Goal: Task Accomplishment & Management: Use online tool/utility

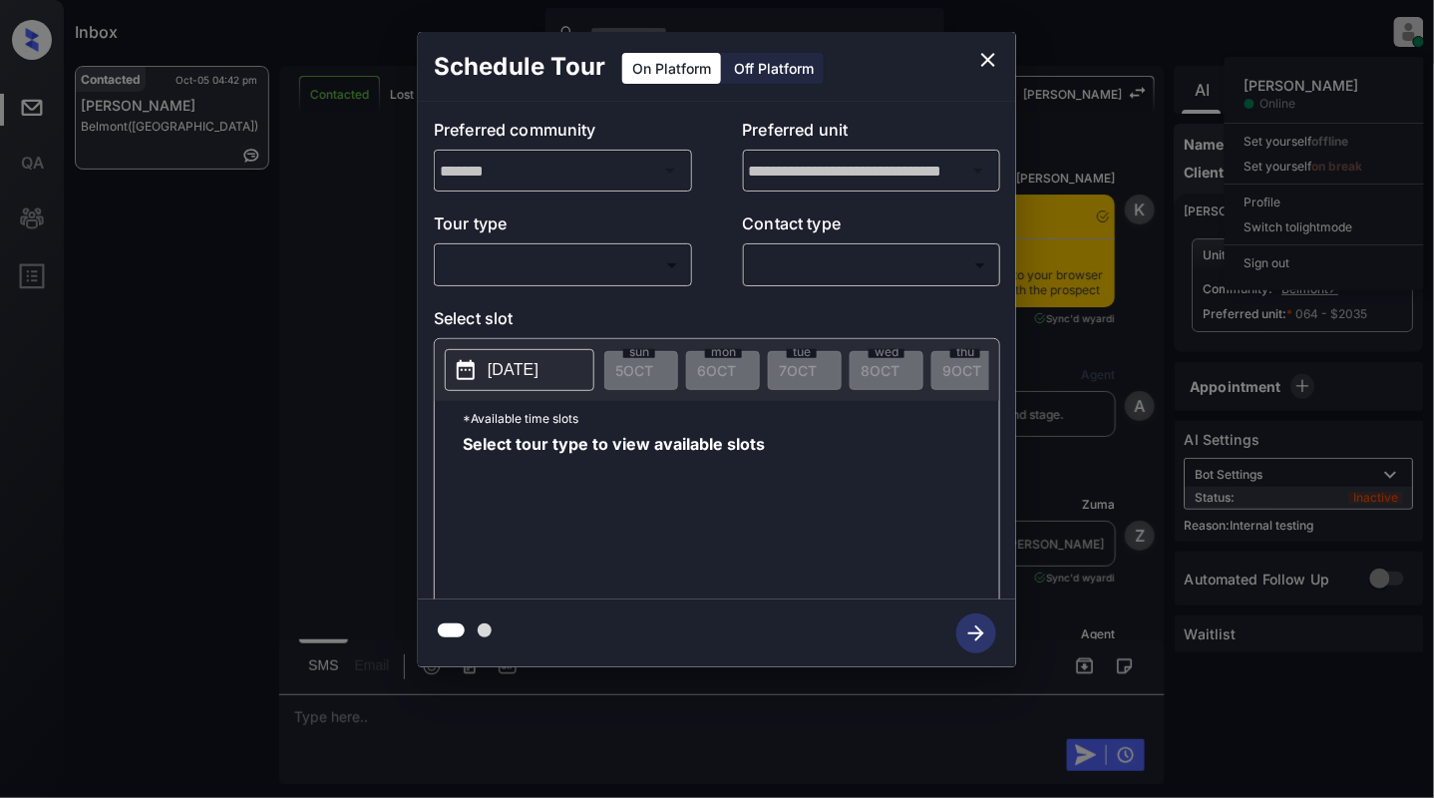
scroll to position [8818, 0]
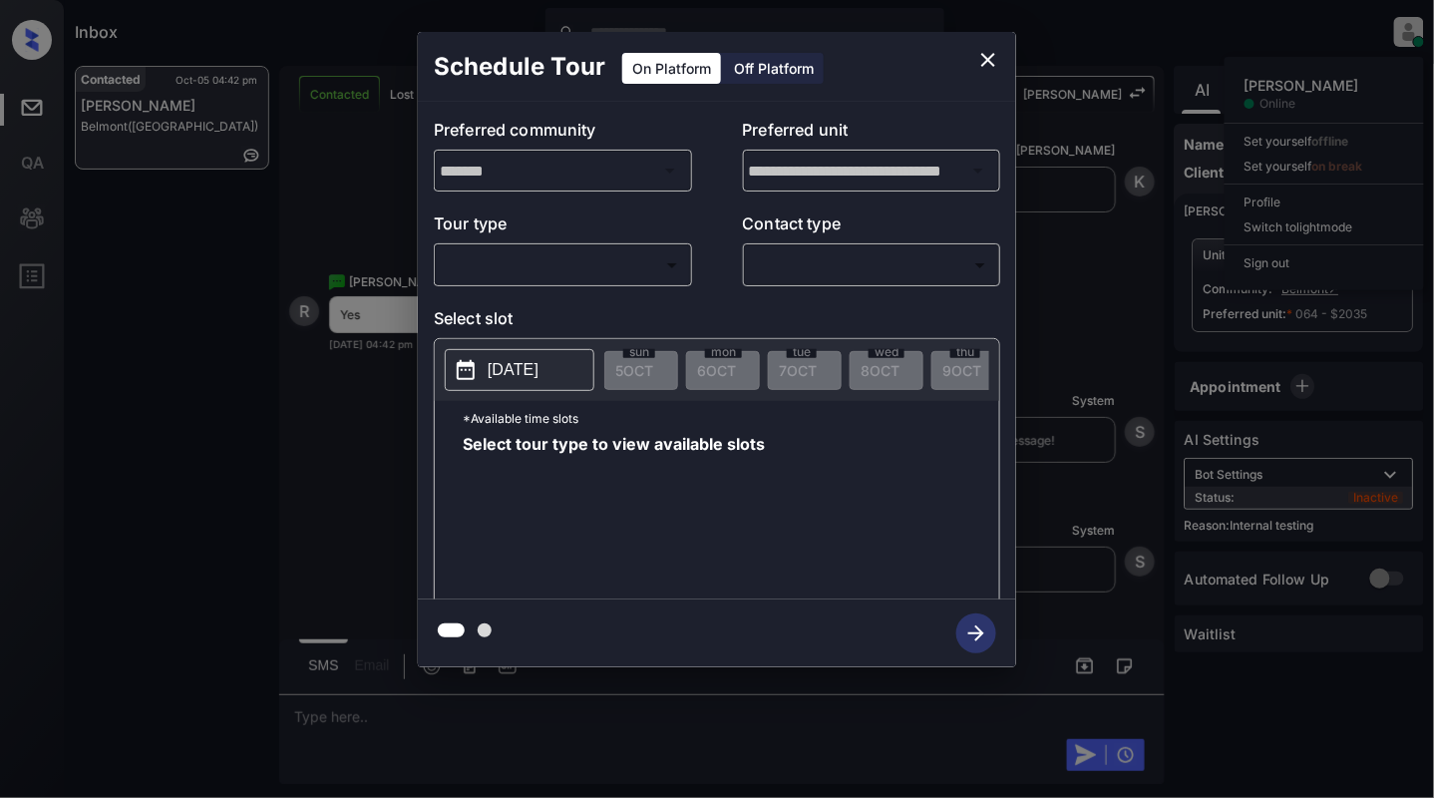
click at [504, 268] on body "Inbox [PERSON_NAME] Online Set yourself offline Set yourself on break Profile S…" at bounding box center [717, 399] width 1434 height 798
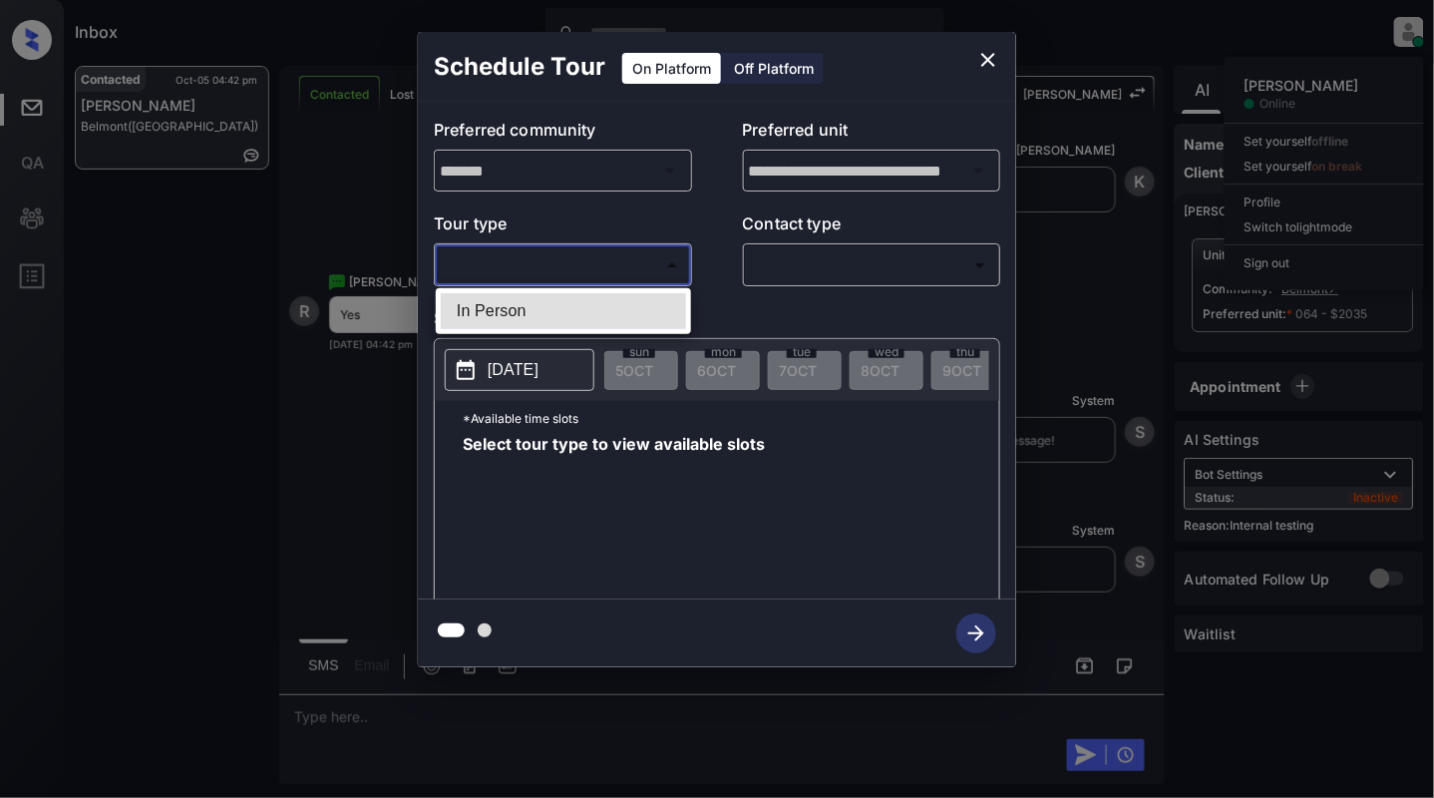
click at [491, 320] on li "In Person" at bounding box center [563, 311] width 245 height 36
type input "********"
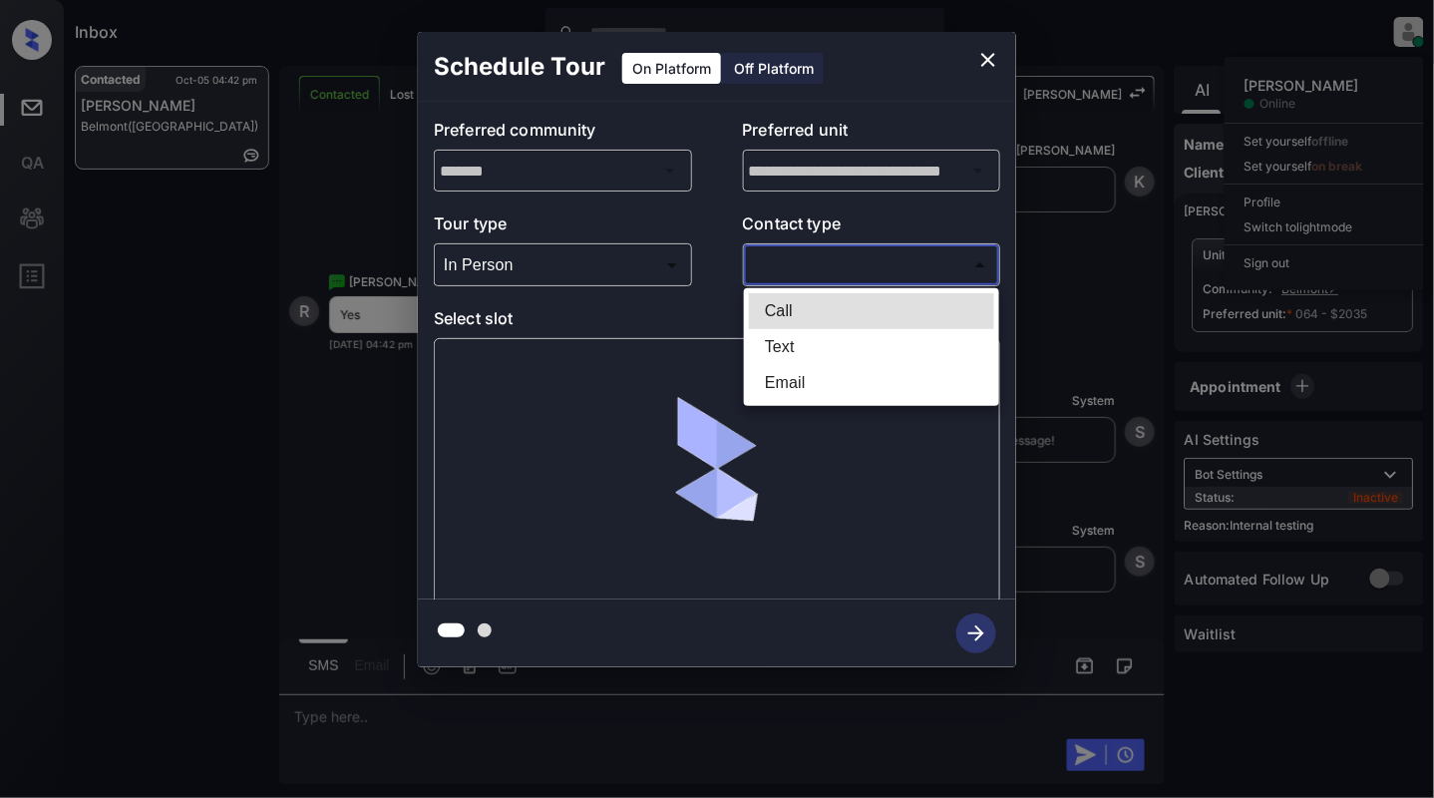
click at [796, 264] on body "Inbox [PERSON_NAME] Online Set yourself offline Set yourself on break Profile S…" at bounding box center [717, 399] width 1434 height 798
click at [795, 359] on li "Text" at bounding box center [871, 347] width 245 height 36
type input "****"
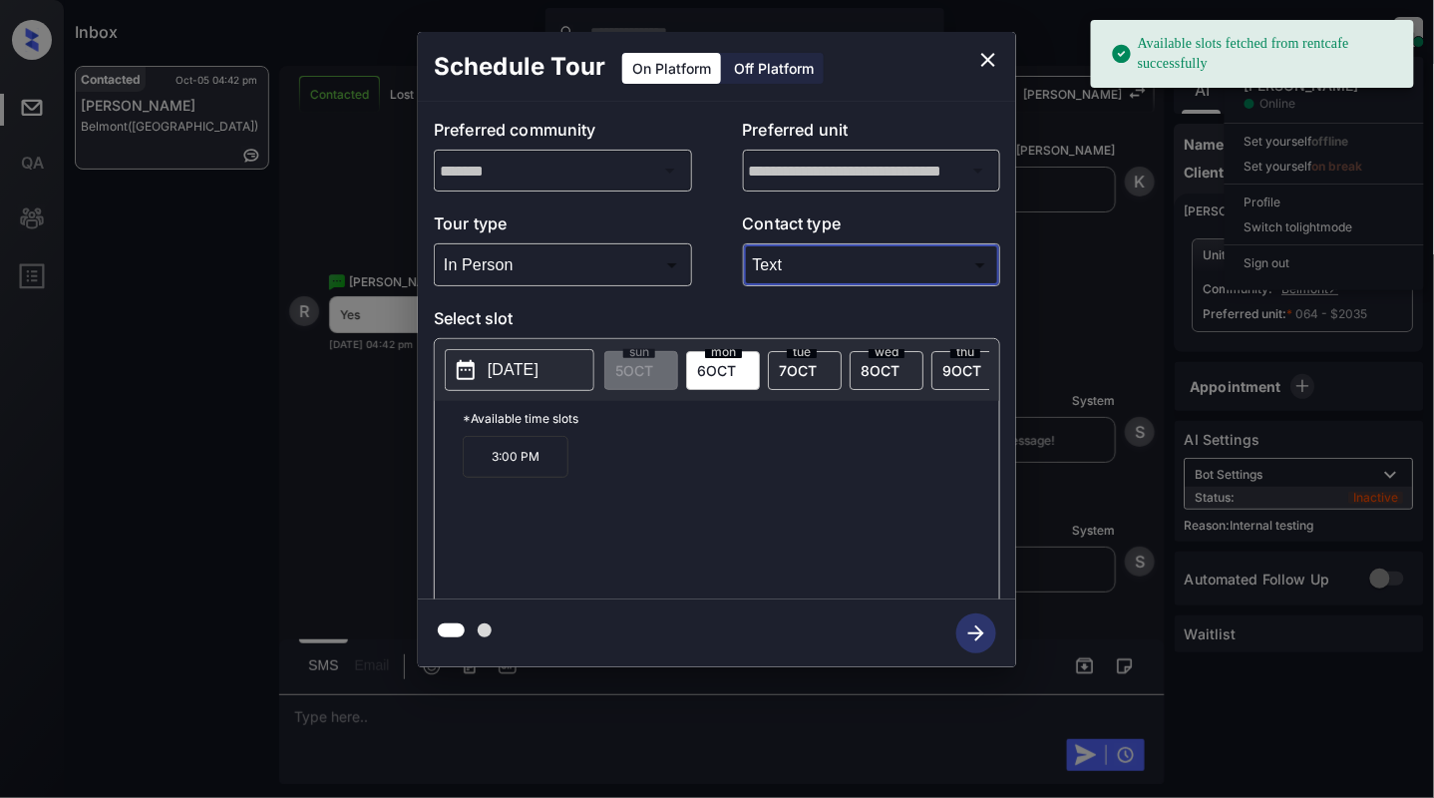
click at [988, 56] on icon "close" at bounding box center [989, 60] width 24 height 24
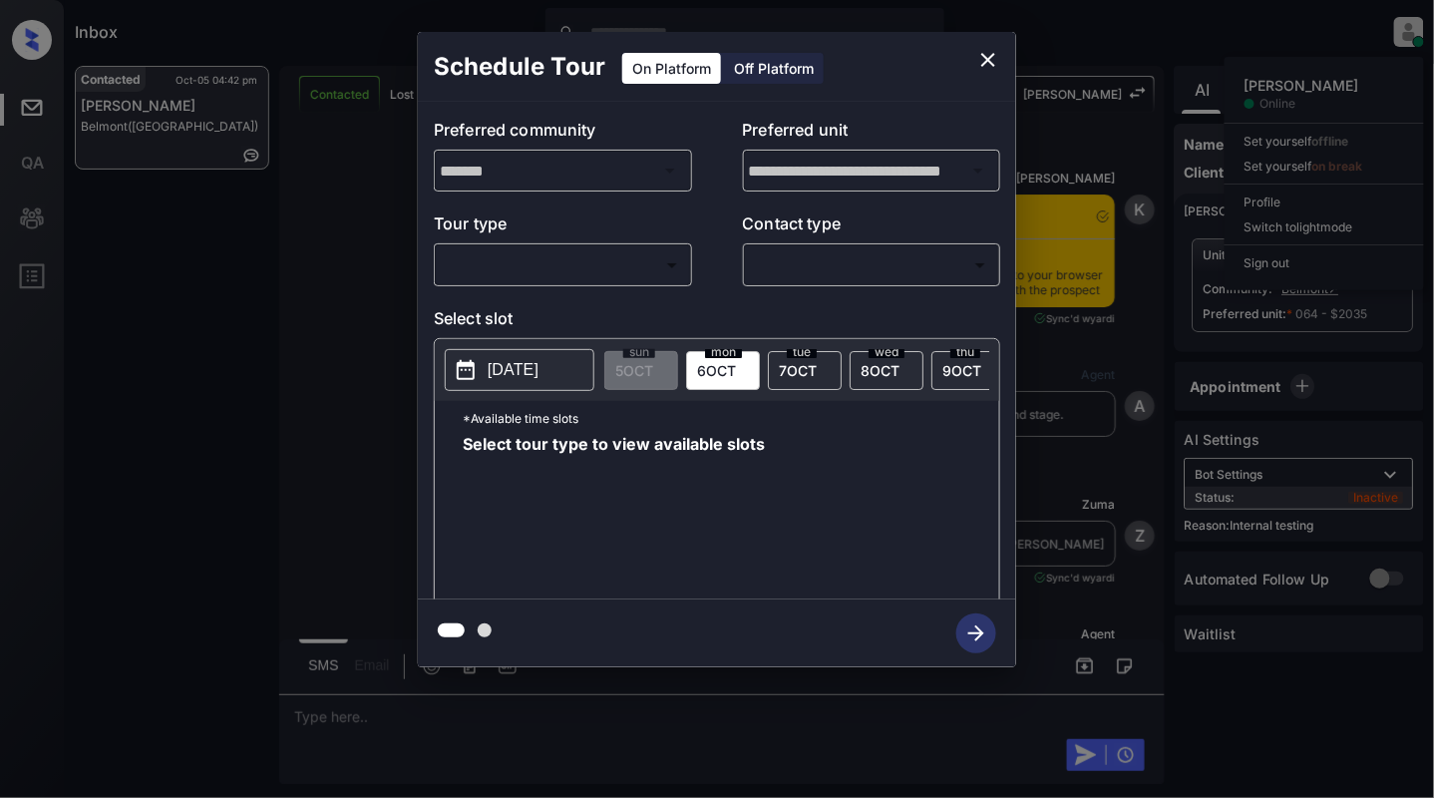
scroll to position [8551, 0]
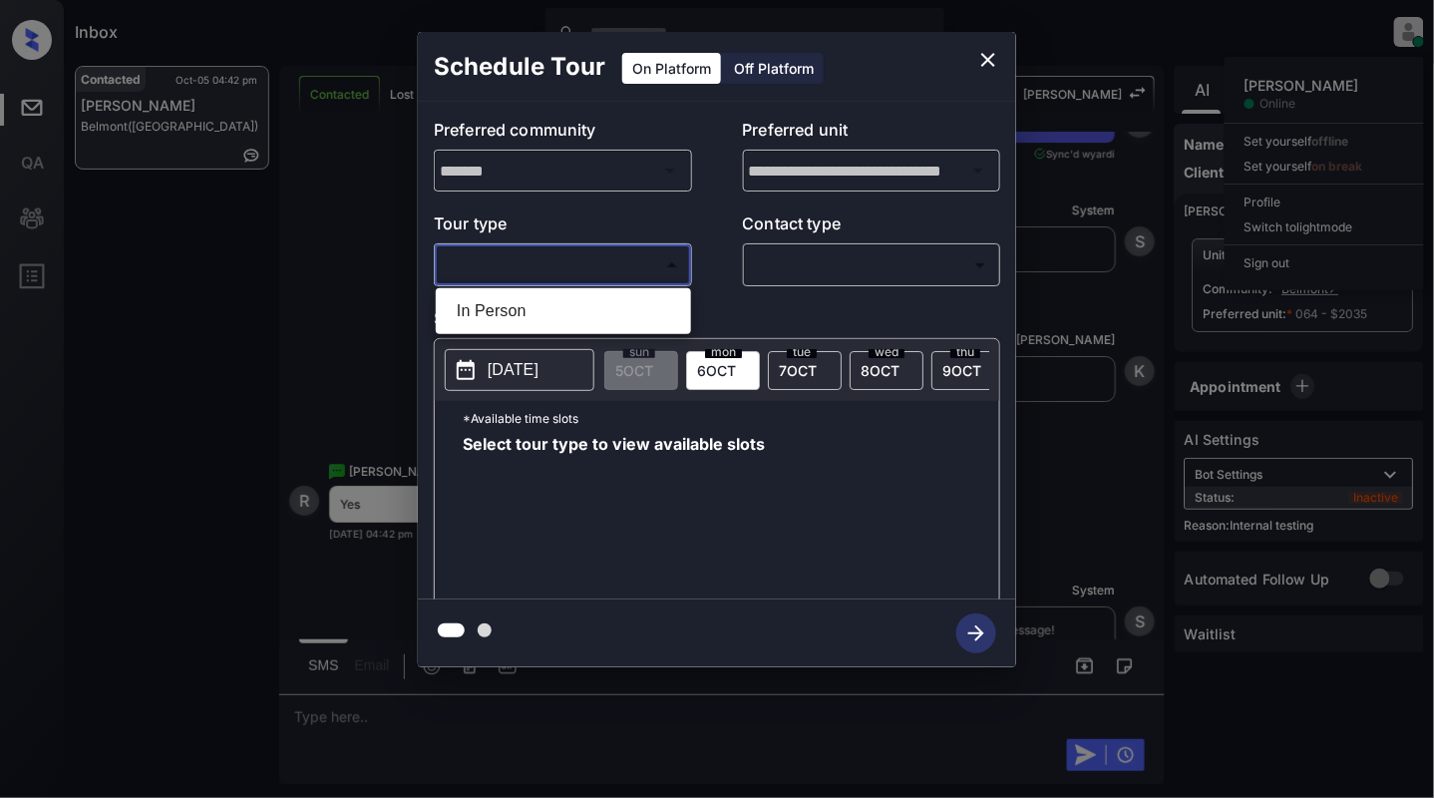
click at [527, 275] on body "Inbox [PERSON_NAME] Online Set yourself offline Set yourself on break Profile S…" at bounding box center [717, 399] width 1434 height 798
click at [548, 331] on ul "In Person" at bounding box center [563, 311] width 255 height 46
click at [565, 308] on li "In Person" at bounding box center [563, 311] width 245 height 36
type input "********"
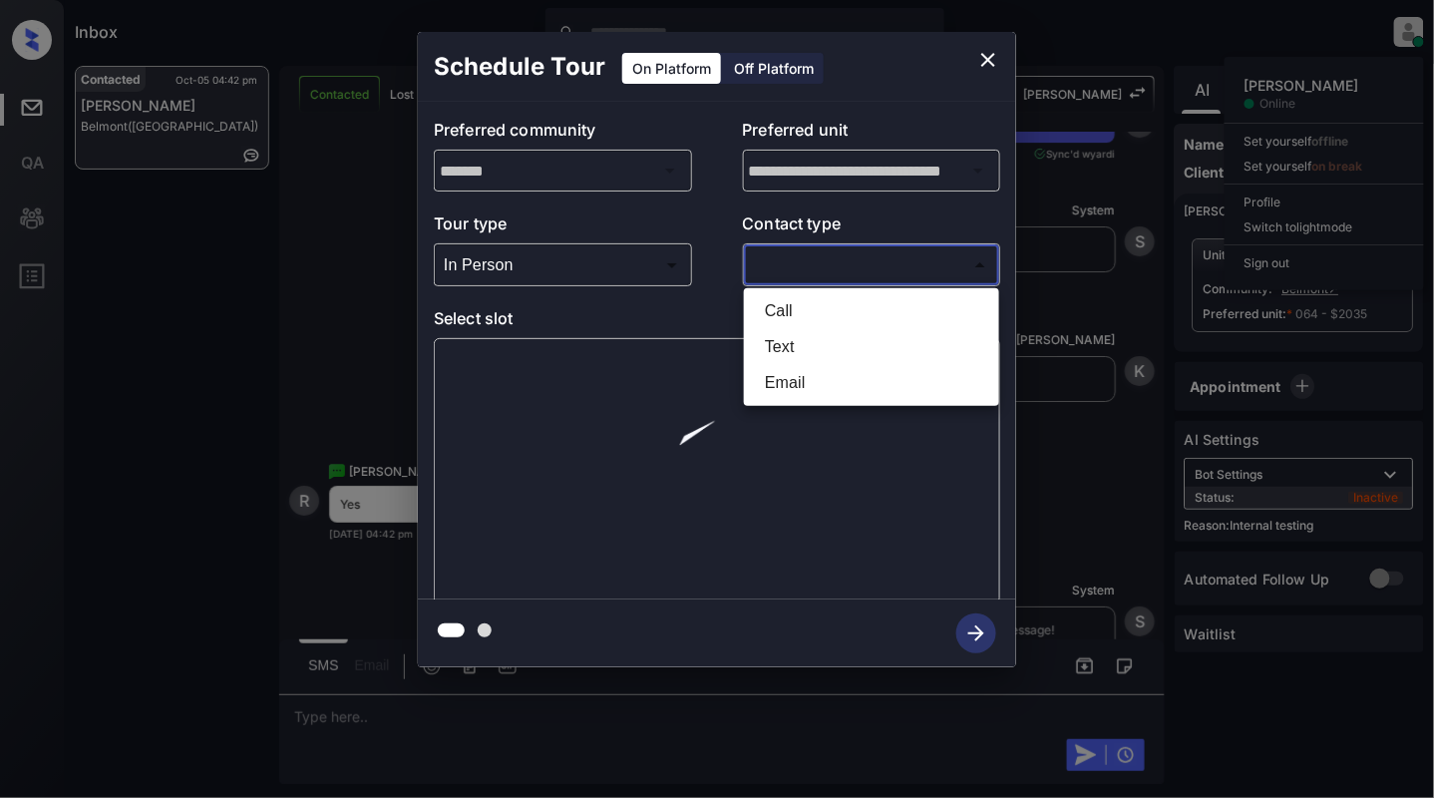
click at [900, 257] on body "Inbox [PERSON_NAME] Online Set yourself offline Set yourself on break Profile S…" at bounding box center [717, 399] width 1434 height 798
click at [882, 333] on li "Text" at bounding box center [871, 347] width 245 height 36
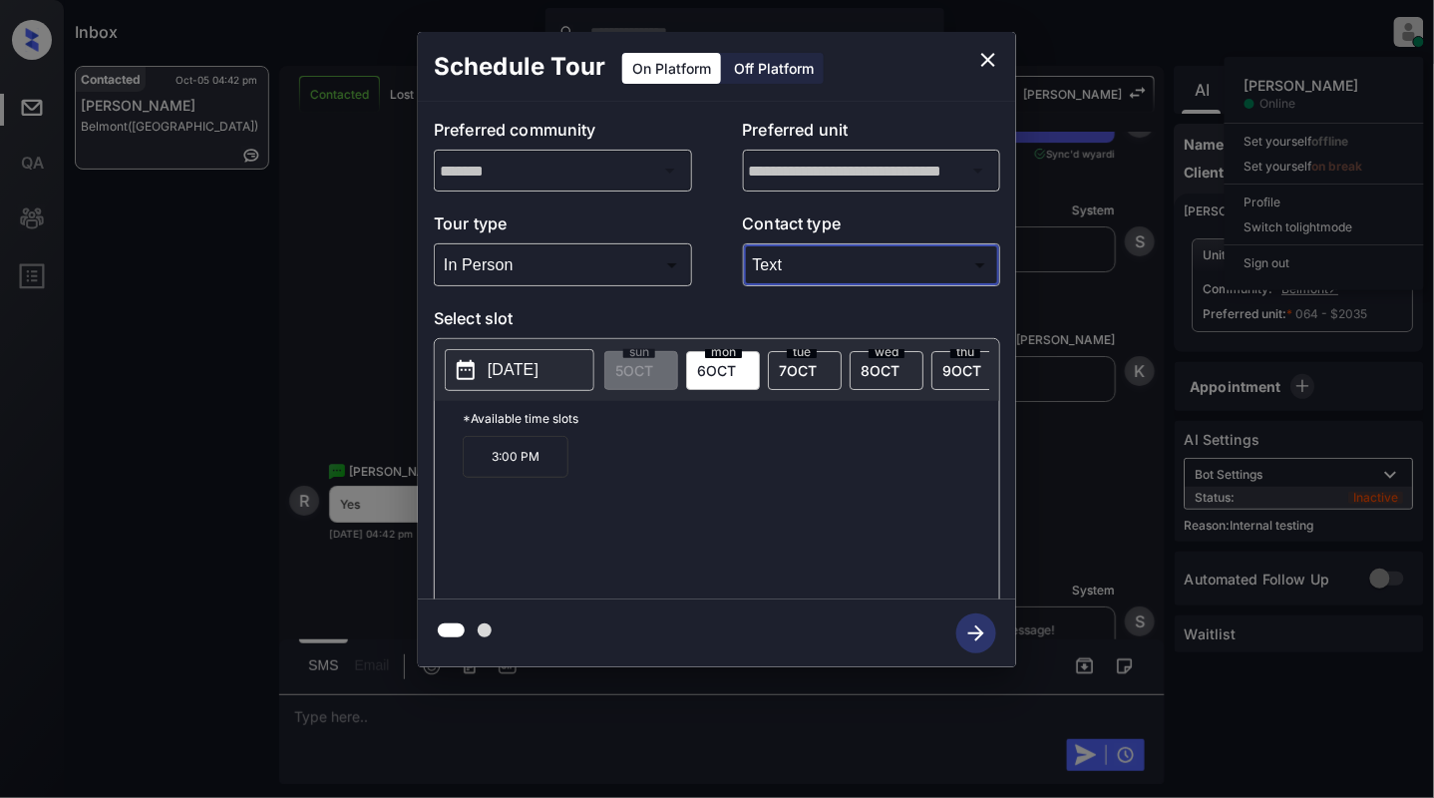
type input "****"
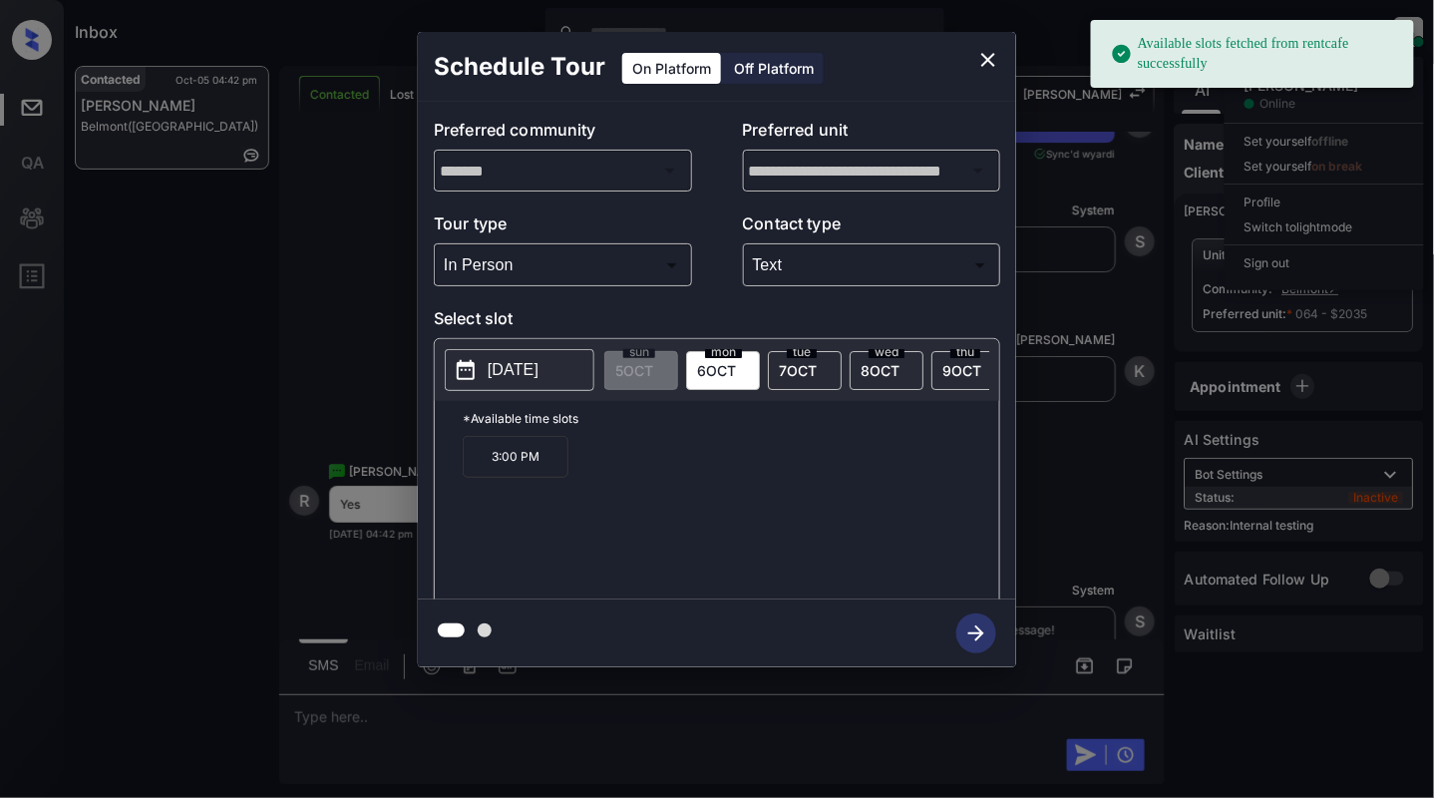
click at [491, 371] on p "[DATE]" at bounding box center [513, 370] width 51 height 24
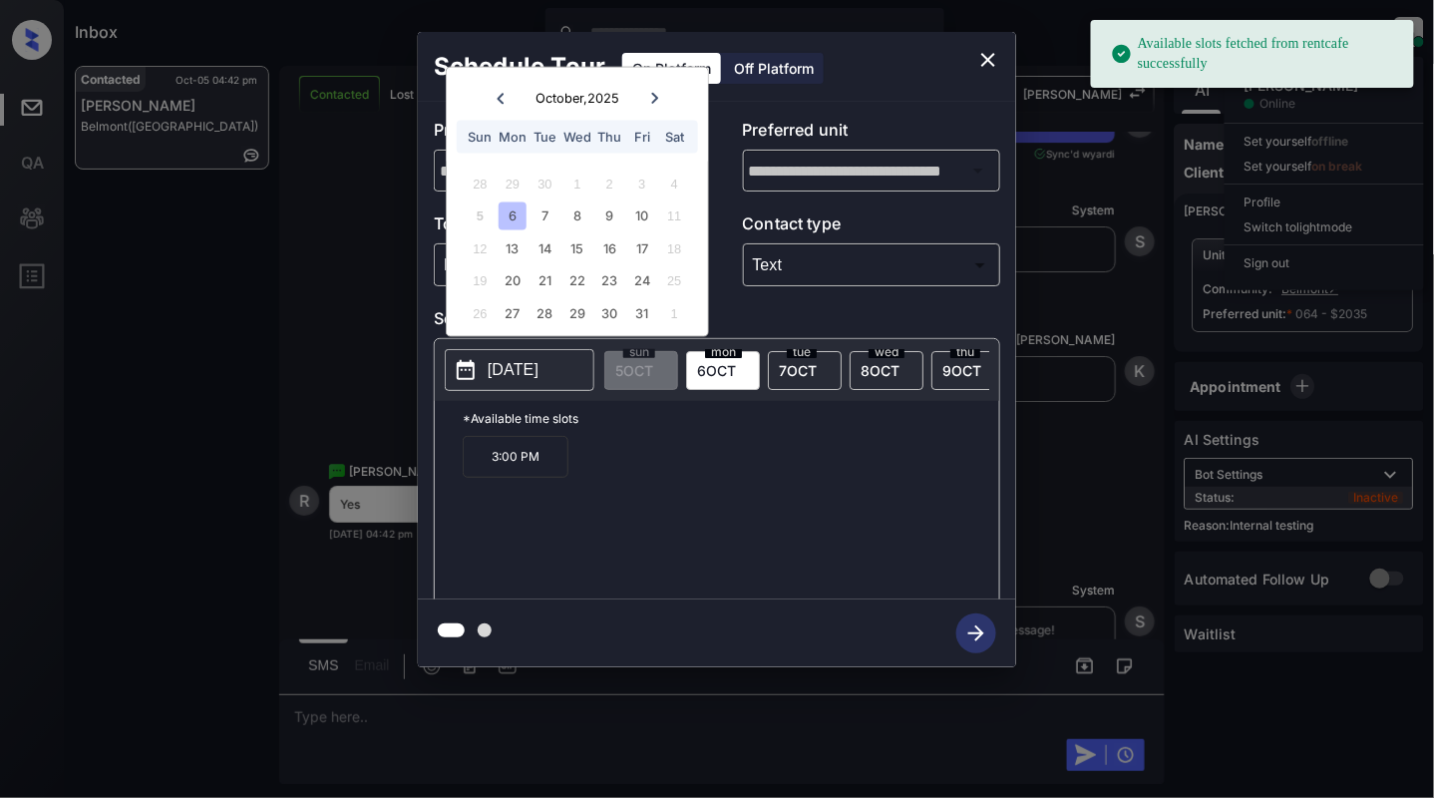
click at [488, 260] on div "12 13 14 15 16 17 18" at bounding box center [577, 248] width 248 height 32
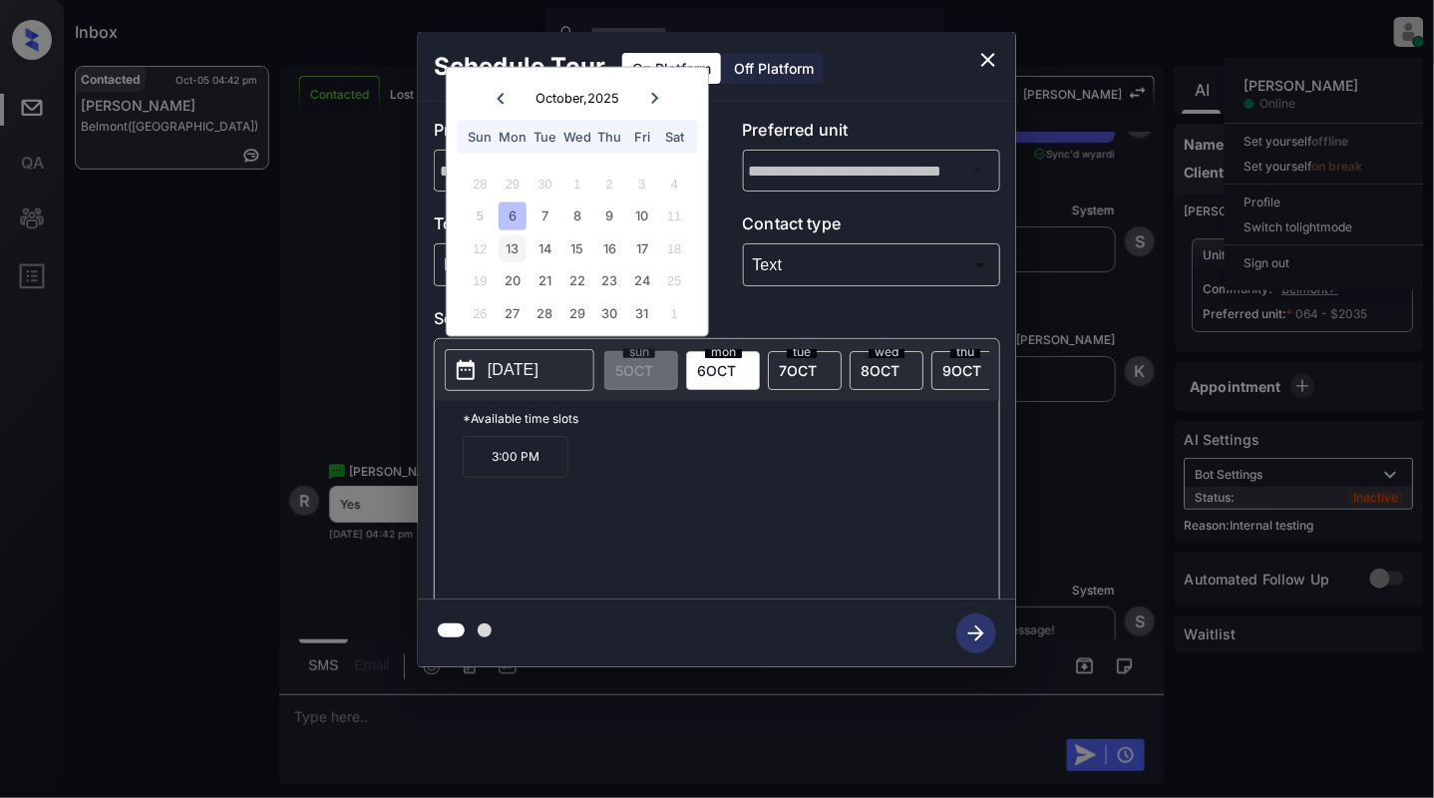
click at [511, 256] on div "13" at bounding box center [512, 247] width 27 height 27
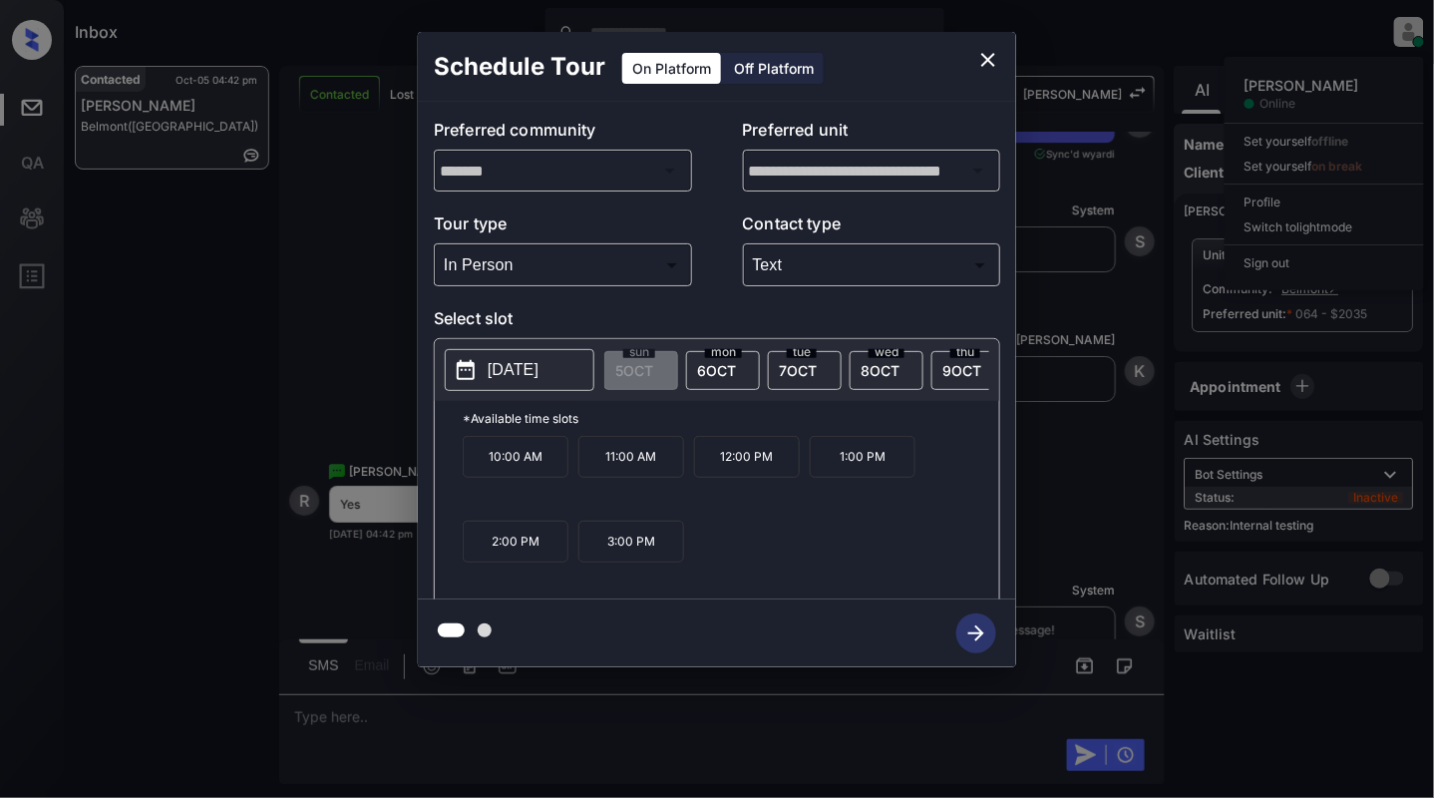
click at [740, 478] on p "12:00 PM" at bounding box center [747, 457] width 106 height 42
click at [962, 636] on icon "button" at bounding box center [977, 633] width 40 height 40
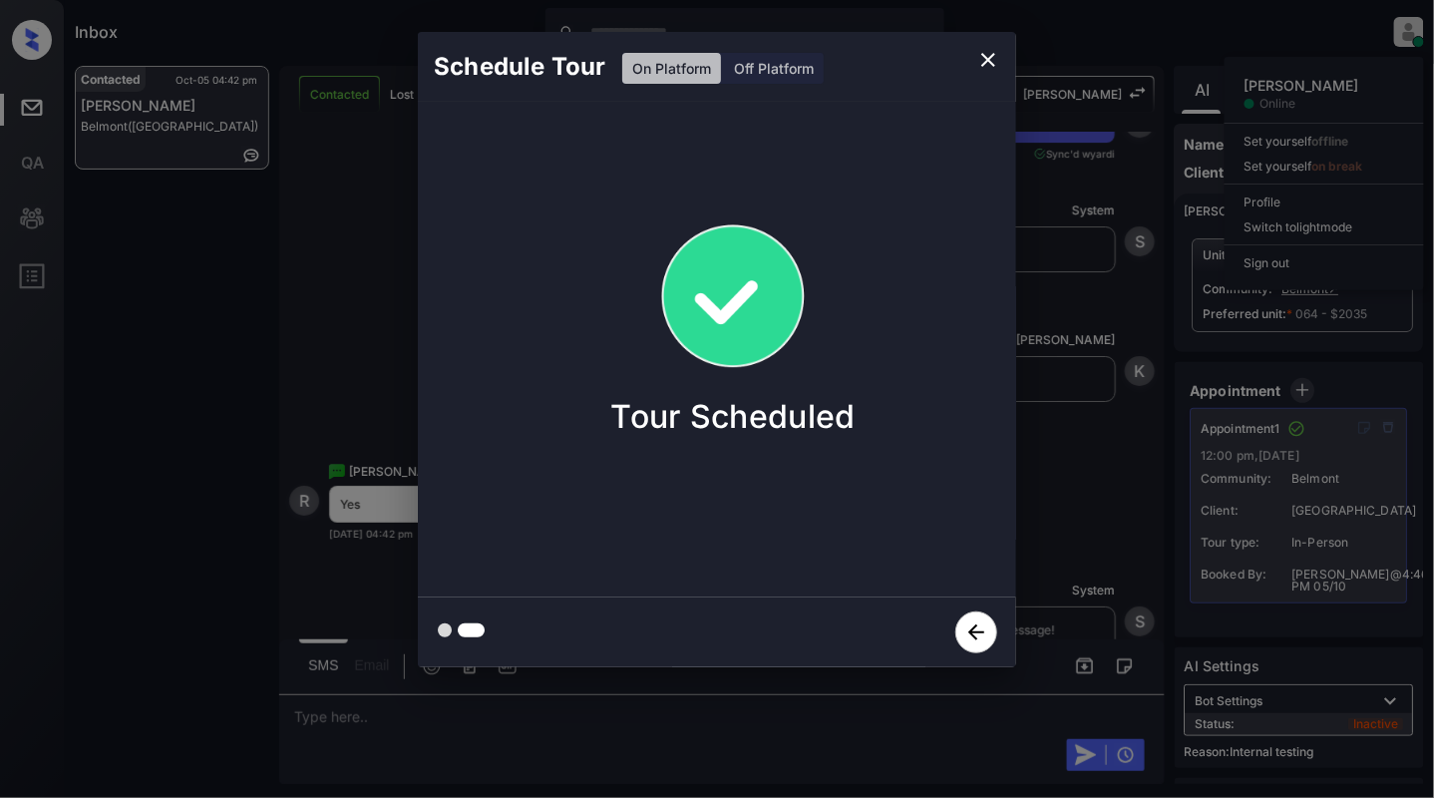
click at [997, 66] on icon "close" at bounding box center [989, 60] width 24 height 24
